Goal: Navigation & Orientation: Find specific page/section

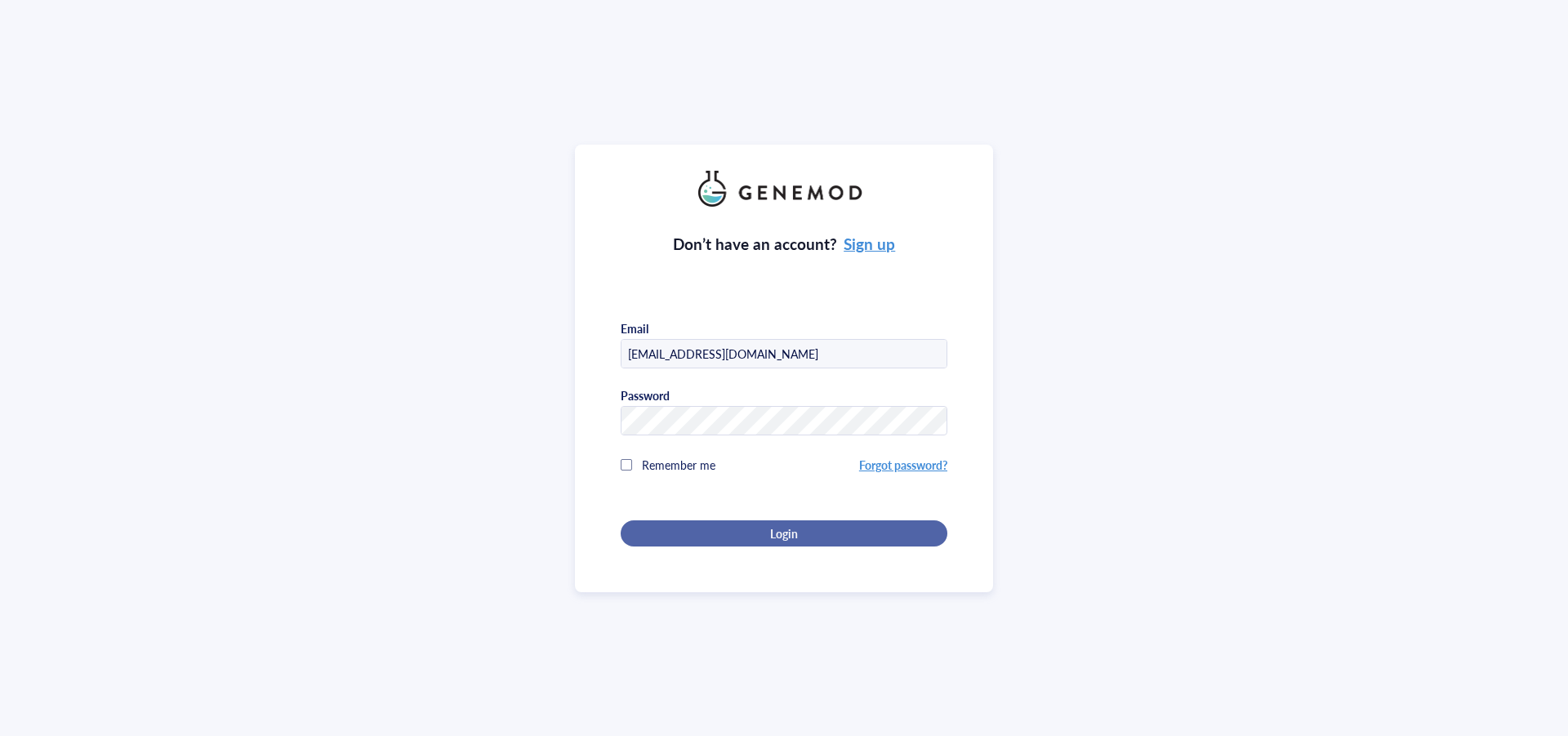
click at [754, 526] on div "Login" at bounding box center [784, 532] width 274 height 14
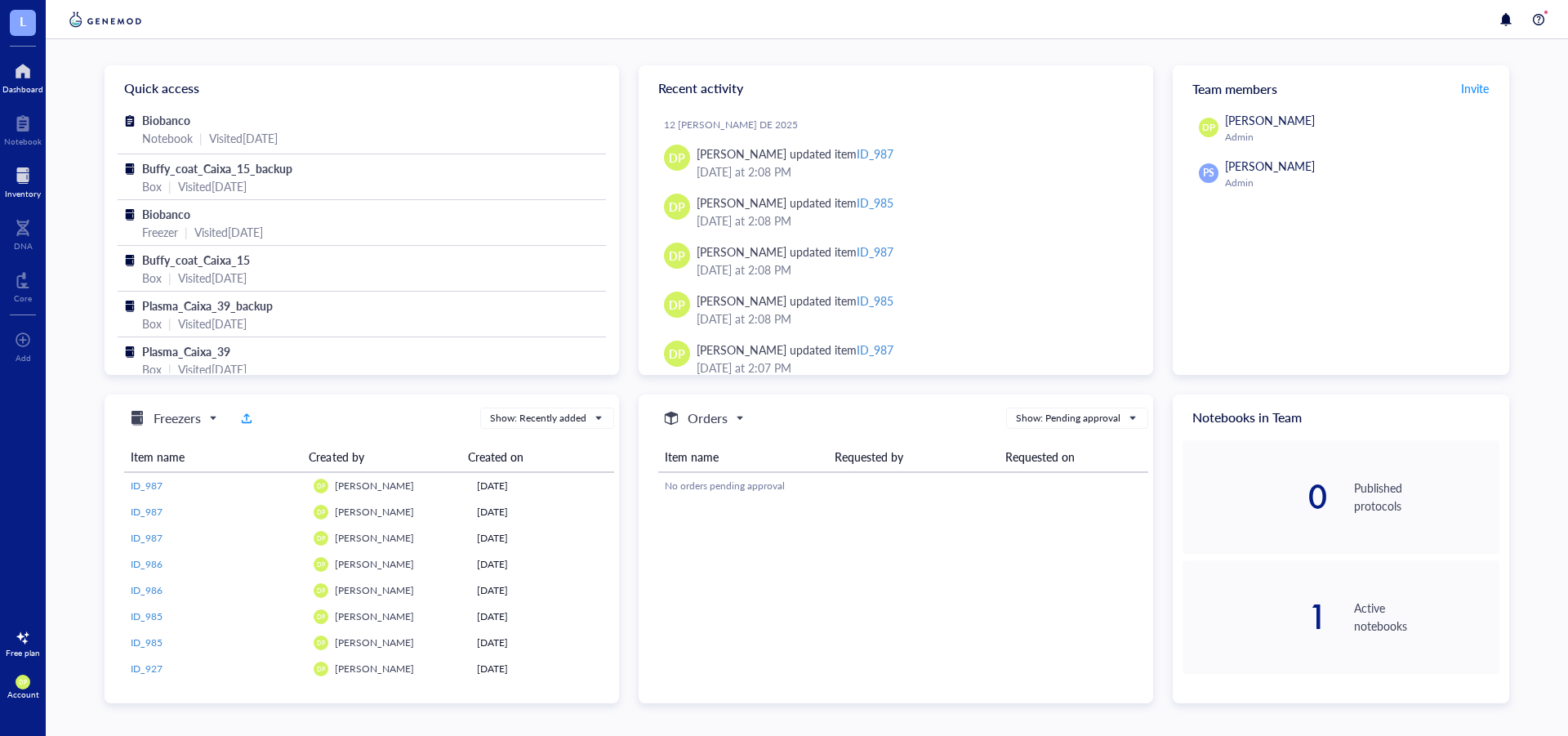
click at [15, 181] on div at bounding box center [23, 175] width 36 height 26
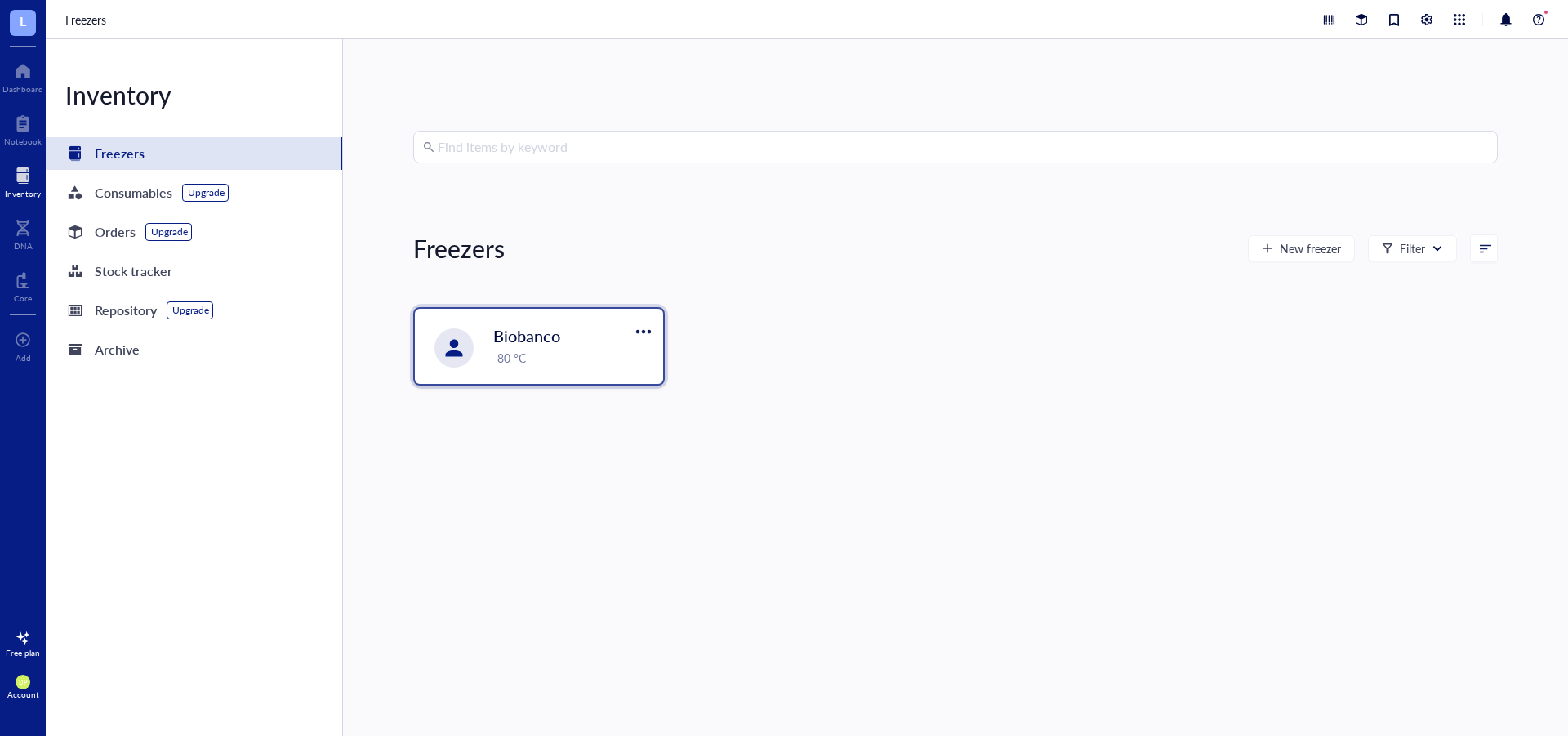
click at [518, 368] on div "Biobanco -80 °C" at bounding box center [539, 346] width 249 height 75
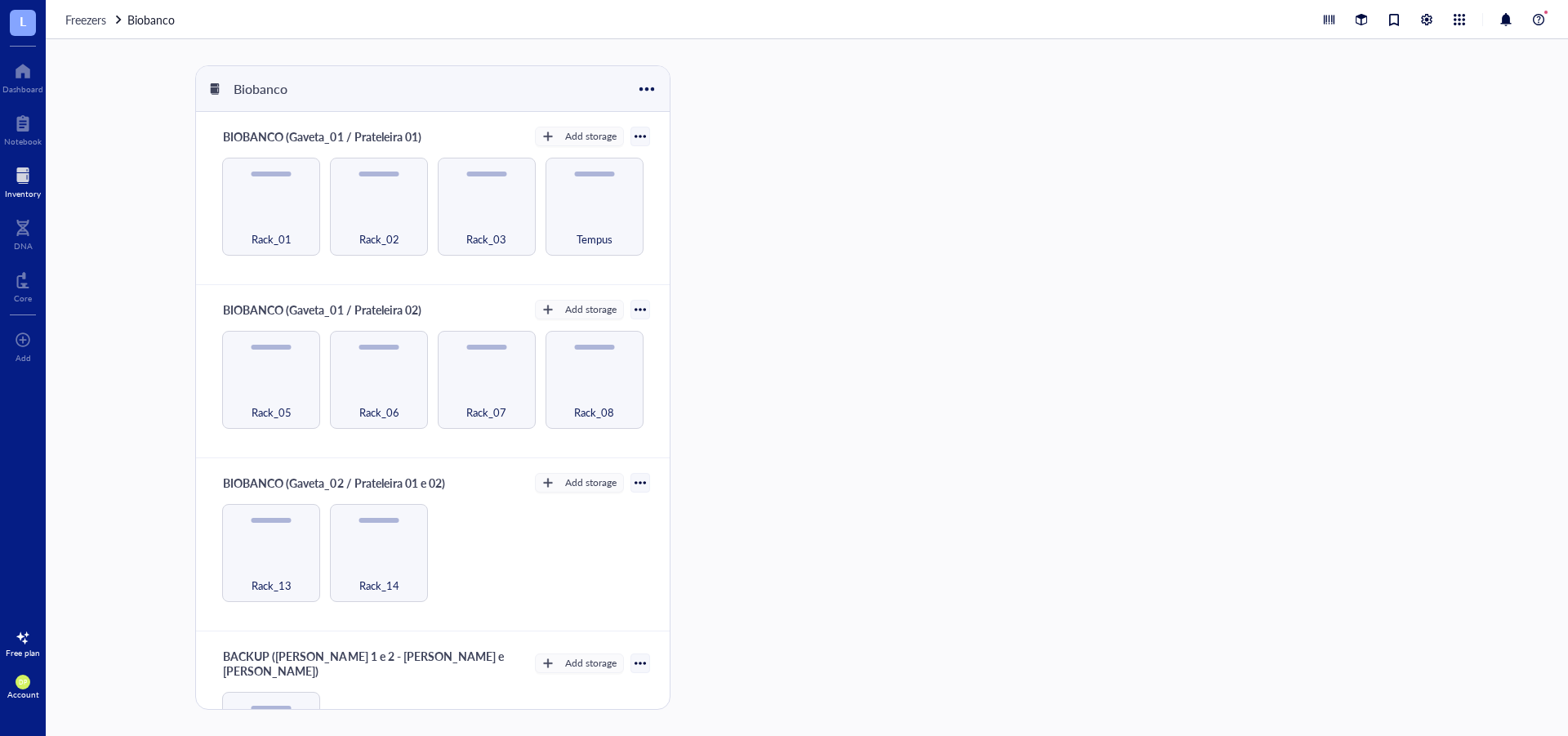
click at [0, 469] on div "L Dashboard Notebook Inventory DNA Core To pick up a draggable item, press the …" at bounding box center [23, 368] width 46 height 736
click at [821, 36] on div "Freezers Biobanco" at bounding box center [807, 19] width 1522 height 39
click at [769, 346] on div at bounding box center [746, 388] width 111 height 645
